Goal: Use online tool/utility: Utilize a website feature to perform a specific function

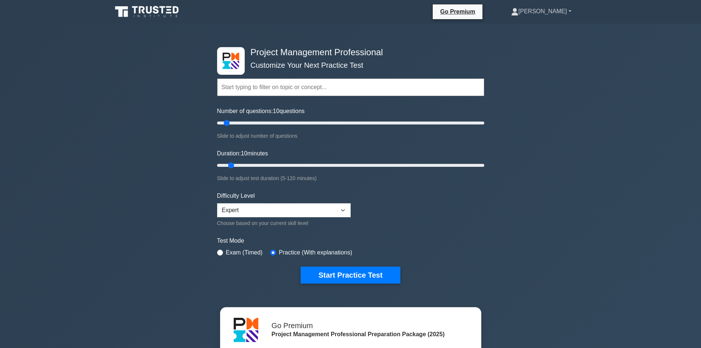
click at [567, 12] on link "[PERSON_NAME]" at bounding box center [541, 11] width 96 height 15
drag, startPoint x: 541, startPoint y: 121, endPoint x: 490, endPoint y: 123, distance: 50.5
click at [541, 121] on div "Project Management Professional Customize Your Next Practice Test Topics Scope …" at bounding box center [350, 261] width 701 height 475
drag, startPoint x: 226, startPoint y: 122, endPoint x: 697, endPoint y: 157, distance: 472.3
click at [484, 127] on input "Number of questions: 200 questions" at bounding box center [350, 122] width 267 height 9
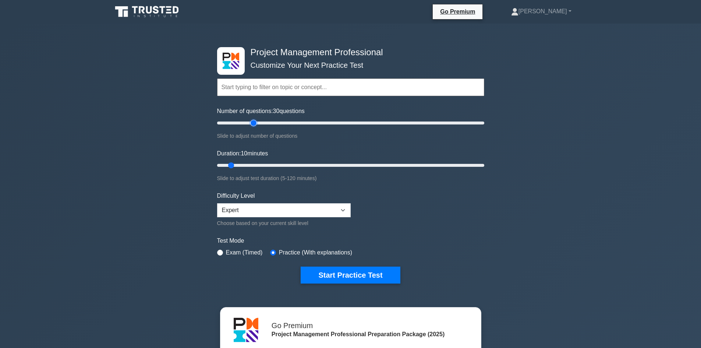
drag, startPoint x: 484, startPoint y: 123, endPoint x: 254, endPoint y: 114, distance: 229.8
type input "30"
click at [254, 118] on input "Number of questions: 30 questions" at bounding box center [350, 122] width 267 height 9
drag, startPoint x: 457, startPoint y: 176, endPoint x: 467, endPoint y: 177, distance: 10.4
type input "115"
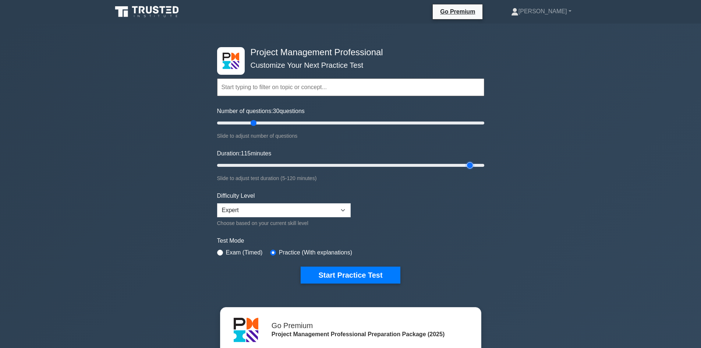
click at [467, 170] on input "Duration: 115 minutes" at bounding box center [350, 165] width 267 height 9
click at [337, 208] on select "Beginner Intermediate Expert" at bounding box center [284, 210] width 134 height 14
click at [516, 261] on div "Project Management Professional Customize Your Next Practice Test Topics Scope …" at bounding box center [350, 261] width 701 height 475
